Goal: Task Accomplishment & Management: Manage account settings

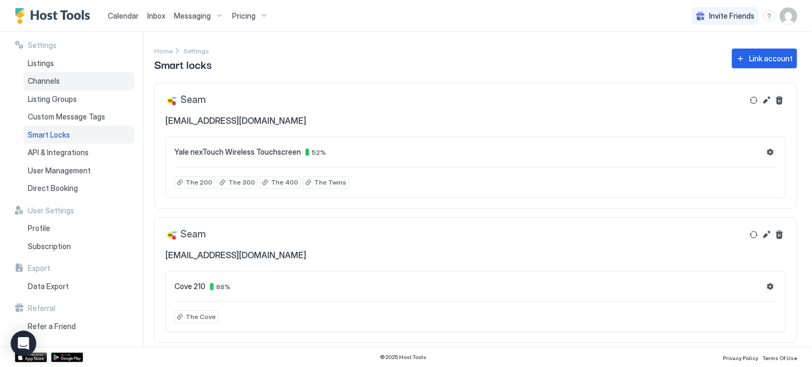
click at [57, 85] on span "Channels" at bounding box center [44, 81] width 32 height 10
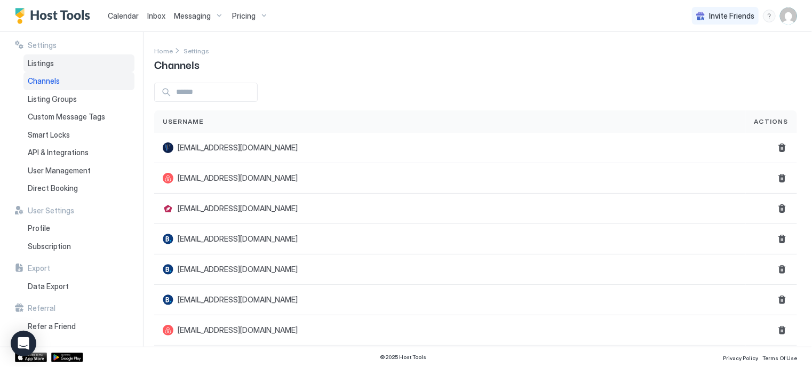
click at [53, 57] on div "Listings" at bounding box center [78, 63] width 111 height 18
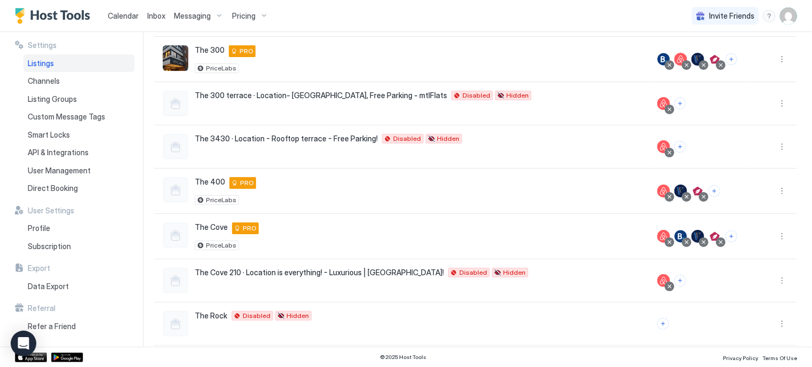
scroll to position [228, 0]
click at [775, 239] on button "More options" at bounding box center [781, 235] width 13 height 13
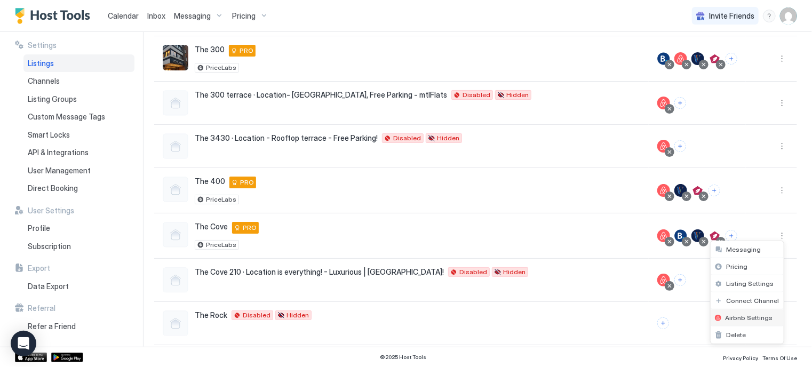
click at [733, 319] on span "Airbnb Settings" at bounding box center [748, 318] width 47 height 8
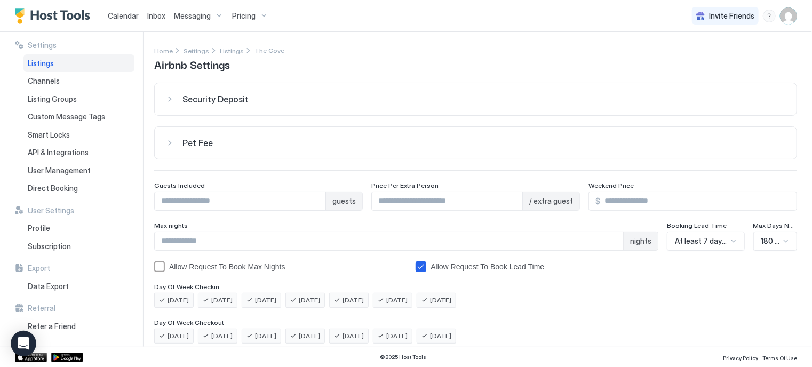
click at [262, 96] on div "Security Deposit" at bounding box center [483, 99] width 603 height 11
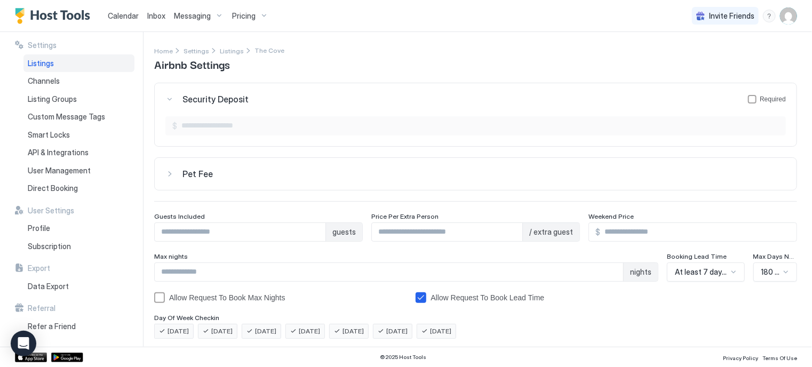
click at [262, 96] on div "Security Deposit Required" at bounding box center [483, 99] width 603 height 11
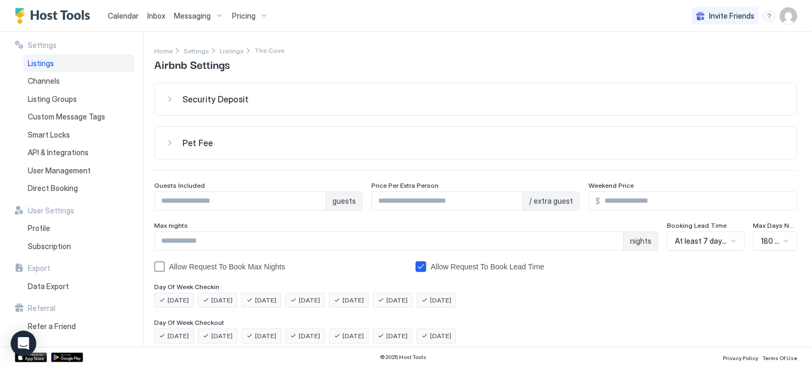
click at [294, 155] on button "Pet Fee" at bounding box center [476, 143] width 642 height 32
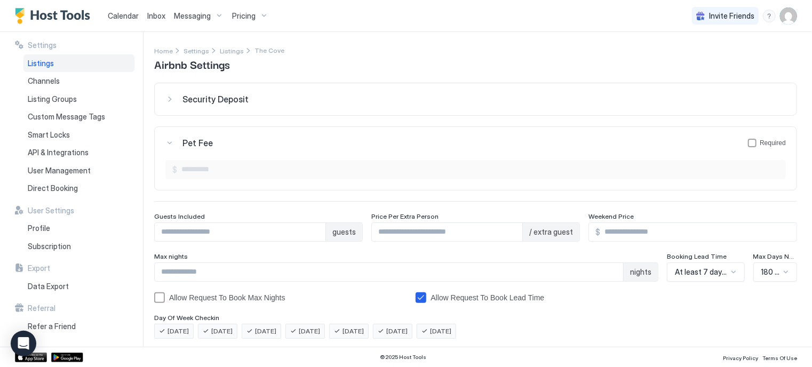
click at [294, 155] on button "Pet Fee Required" at bounding box center [476, 143] width 642 height 32
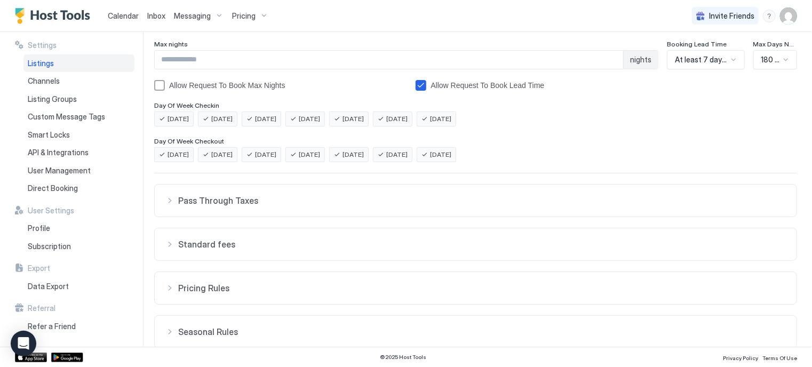
scroll to position [225, 0]
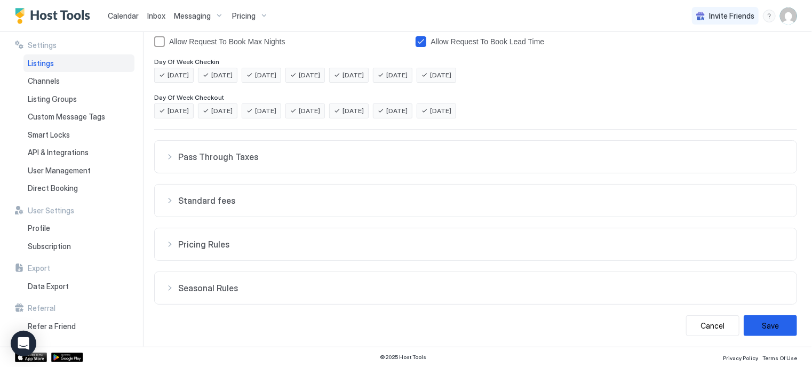
click at [281, 159] on span "Pass Through Taxes" at bounding box center [481, 156] width 607 height 11
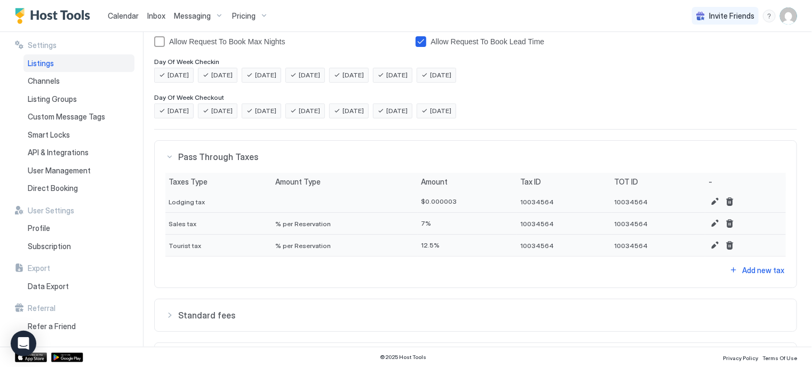
click at [281, 159] on span "Pass Through Taxes" at bounding box center [481, 156] width 607 height 11
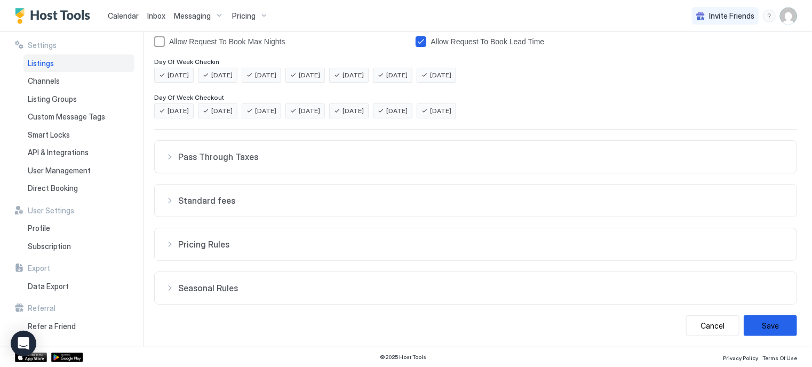
click at [221, 197] on span "Standard fees" at bounding box center [481, 200] width 607 height 11
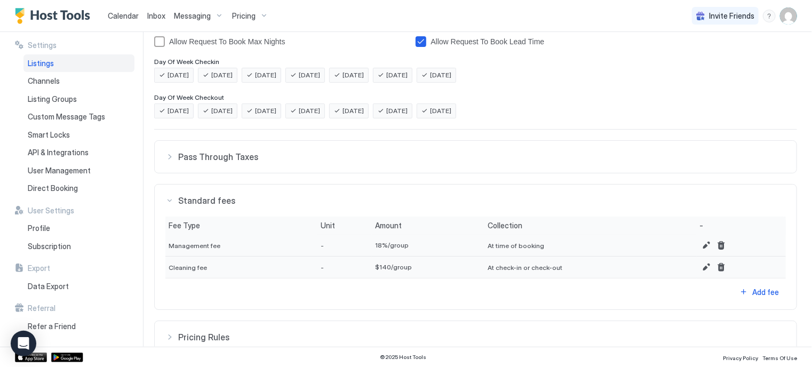
click at [221, 197] on span "Standard fees" at bounding box center [481, 200] width 607 height 11
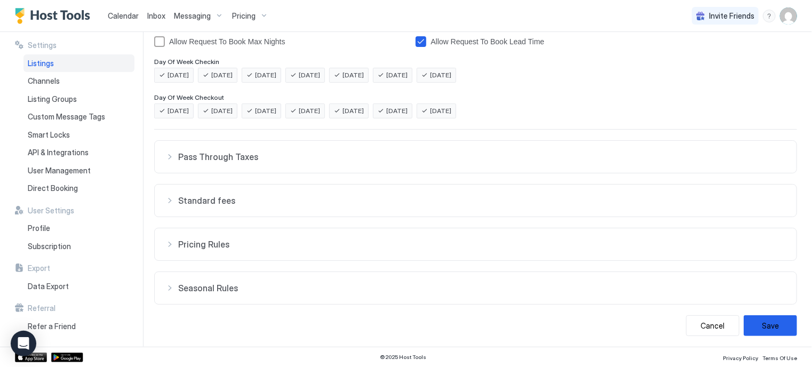
click at [219, 241] on span "Pricing Rules" at bounding box center [481, 244] width 607 height 11
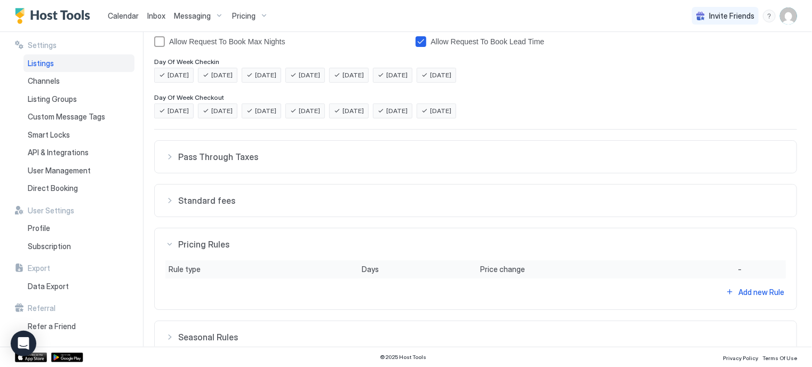
scroll to position [274, 0]
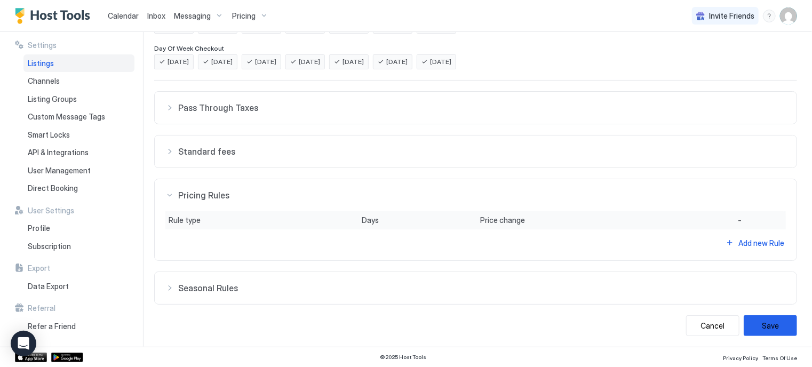
click at [209, 283] on span "Seasonal Rules" at bounding box center [481, 288] width 607 height 11
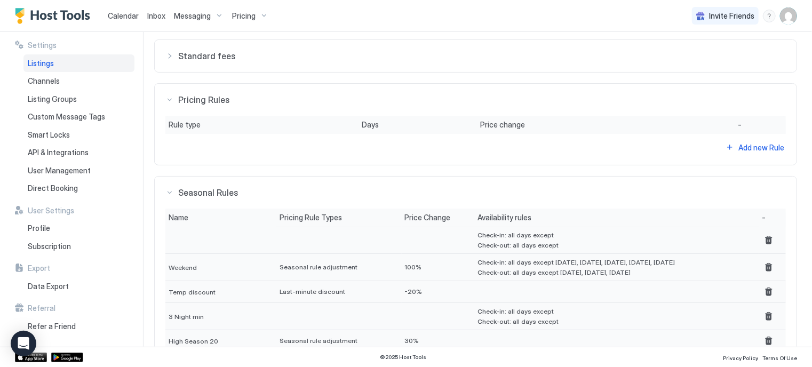
scroll to position [364, 0]
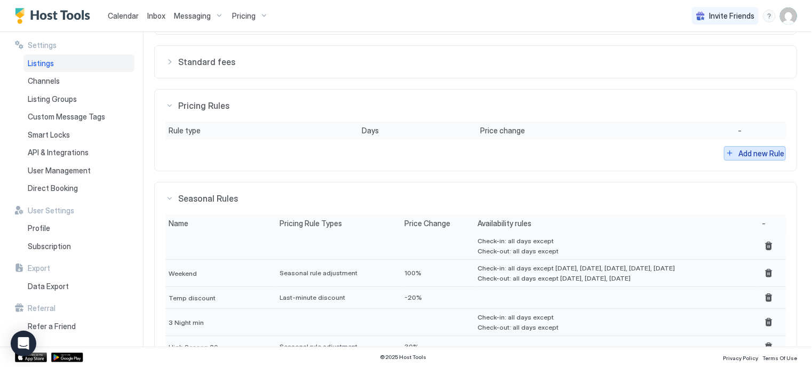
click at [743, 150] on div "Add new Rule" at bounding box center [761, 153] width 46 height 11
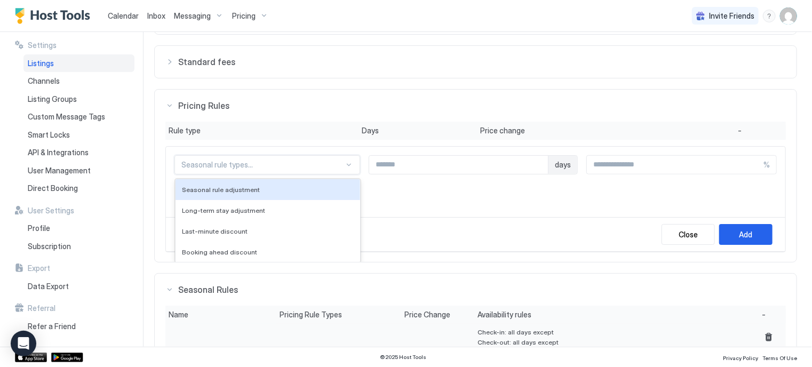
click at [324, 170] on div "Seasonal rule types..." at bounding box center [267, 164] width 186 height 19
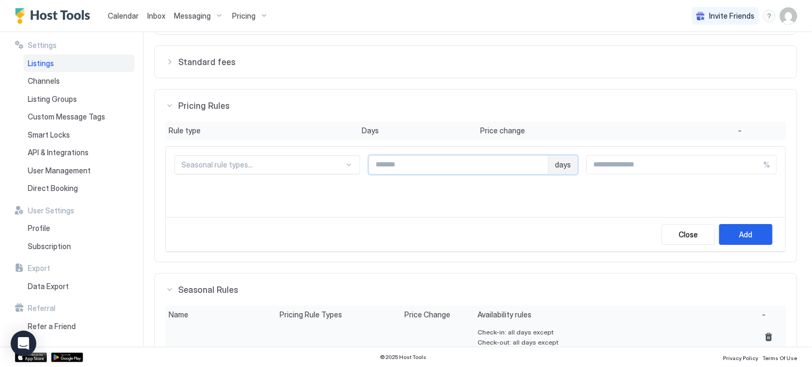
click at [444, 167] on input "Input Field" at bounding box center [458, 165] width 179 height 18
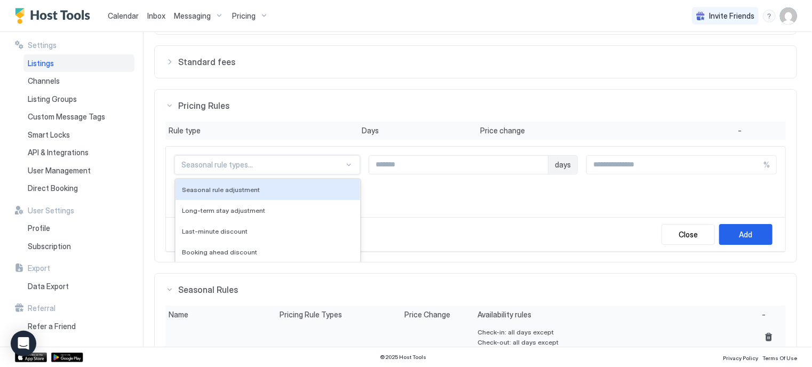
click at [305, 165] on div at bounding box center [262, 165] width 163 height 10
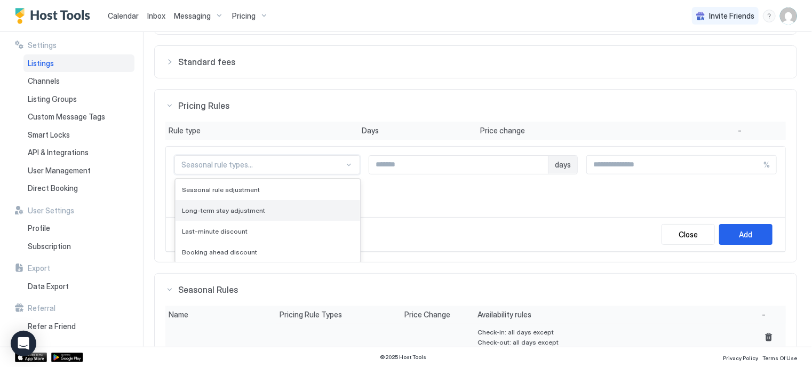
click at [267, 206] on div "Long-term stay adjustment" at bounding box center [268, 210] width 172 height 8
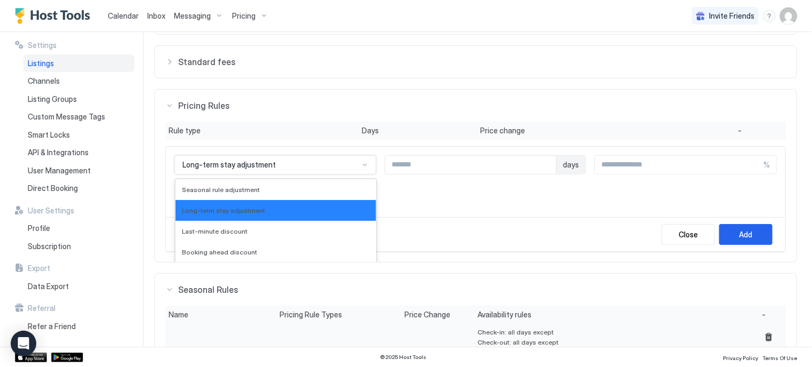
click at [302, 170] on div "Long-term stay adjustment" at bounding box center [275, 164] width 202 height 19
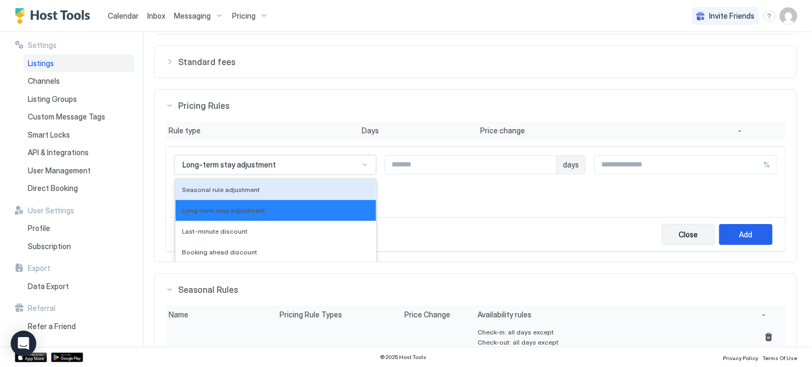
click at [685, 224] on button "Close" at bounding box center [687, 234] width 53 height 21
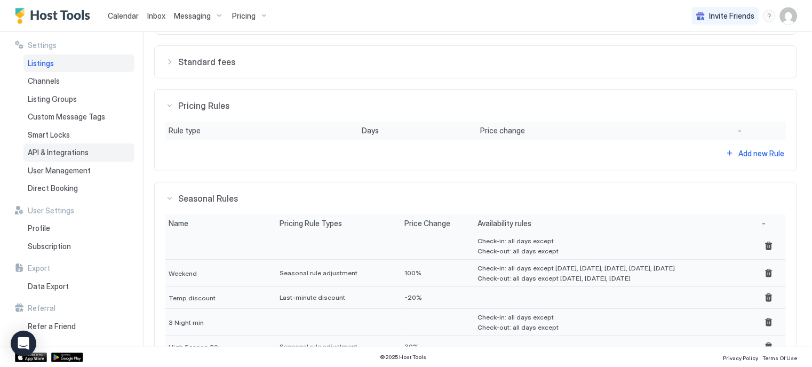
click at [66, 159] on div "API & Integrations" at bounding box center [78, 152] width 111 height 18
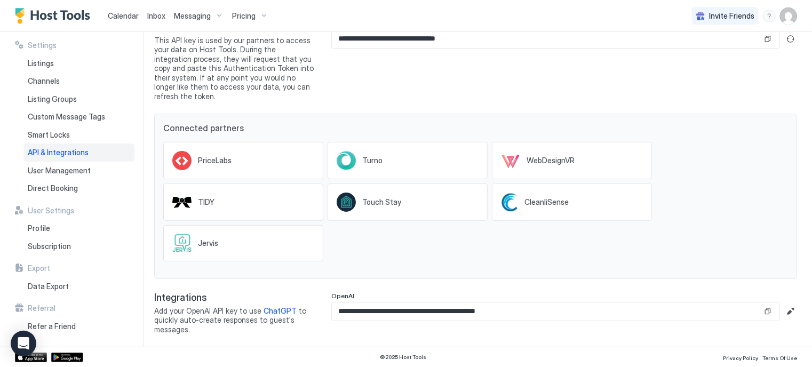
scroll to position [53, 0]
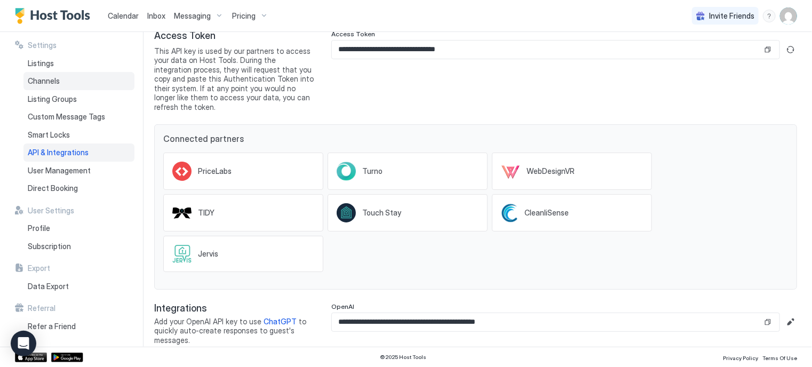
click at [42, 82] on span "Channels" at bounding box center [44, 81] width 32 height 10
